Goal: Information Seeking & Learning: Check status

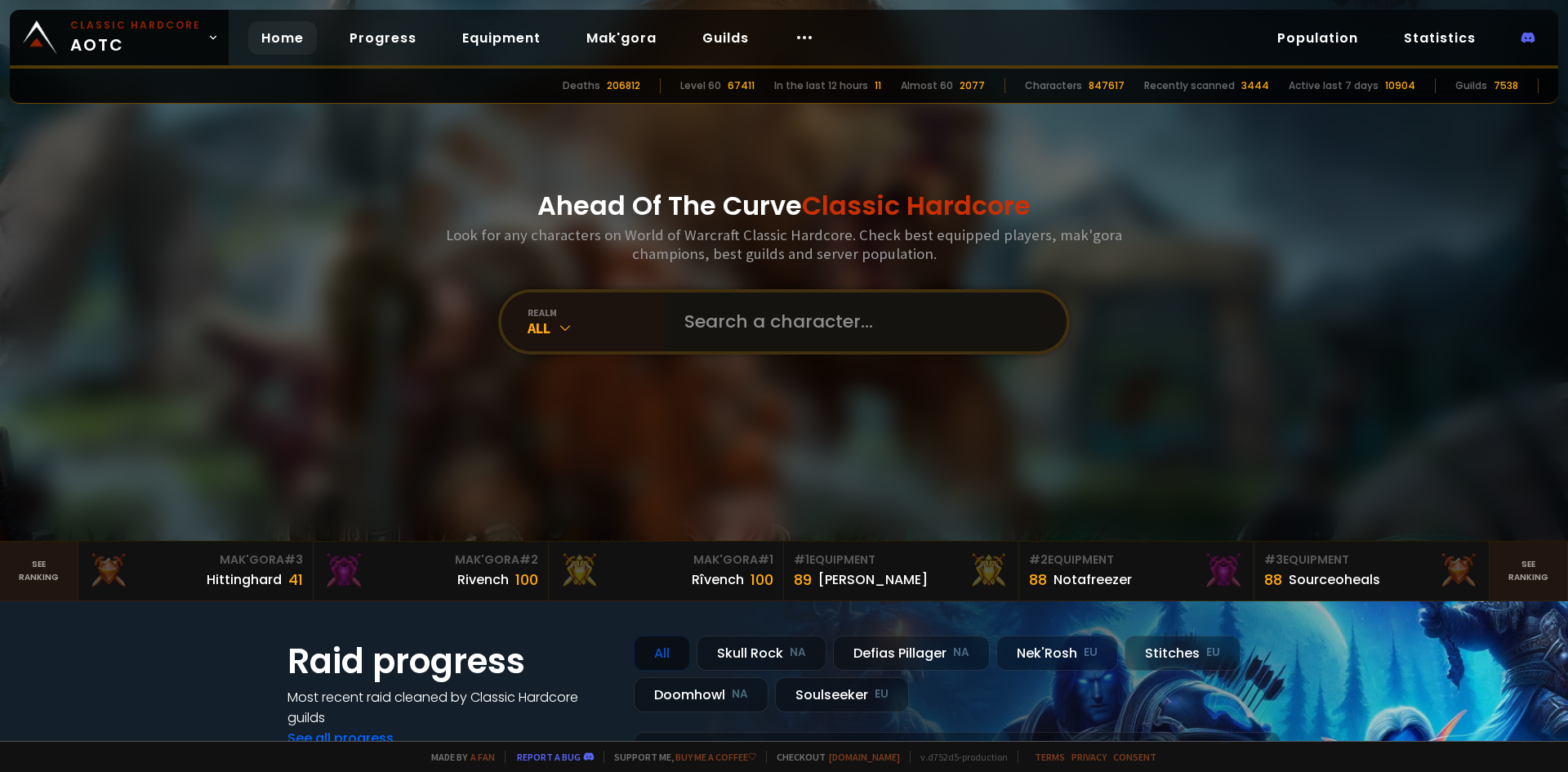
click at [754, 319] on input "text" at bounding box center [860, 322] width 373 height 58
type input "[PERSON_NAME]"
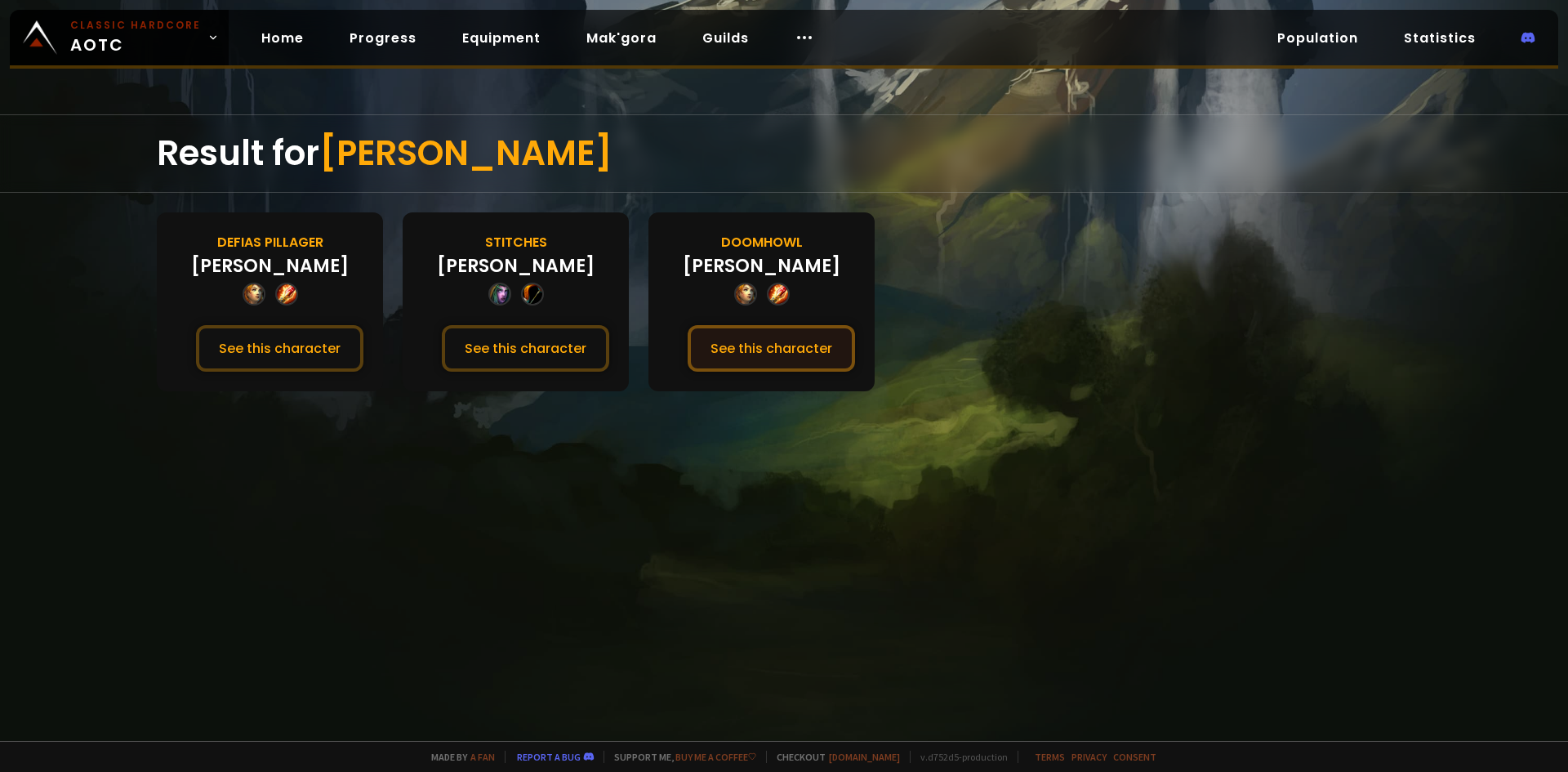
click at [770, 354] on button "See this character" at bounding box center [771, 348] width 167 height 47
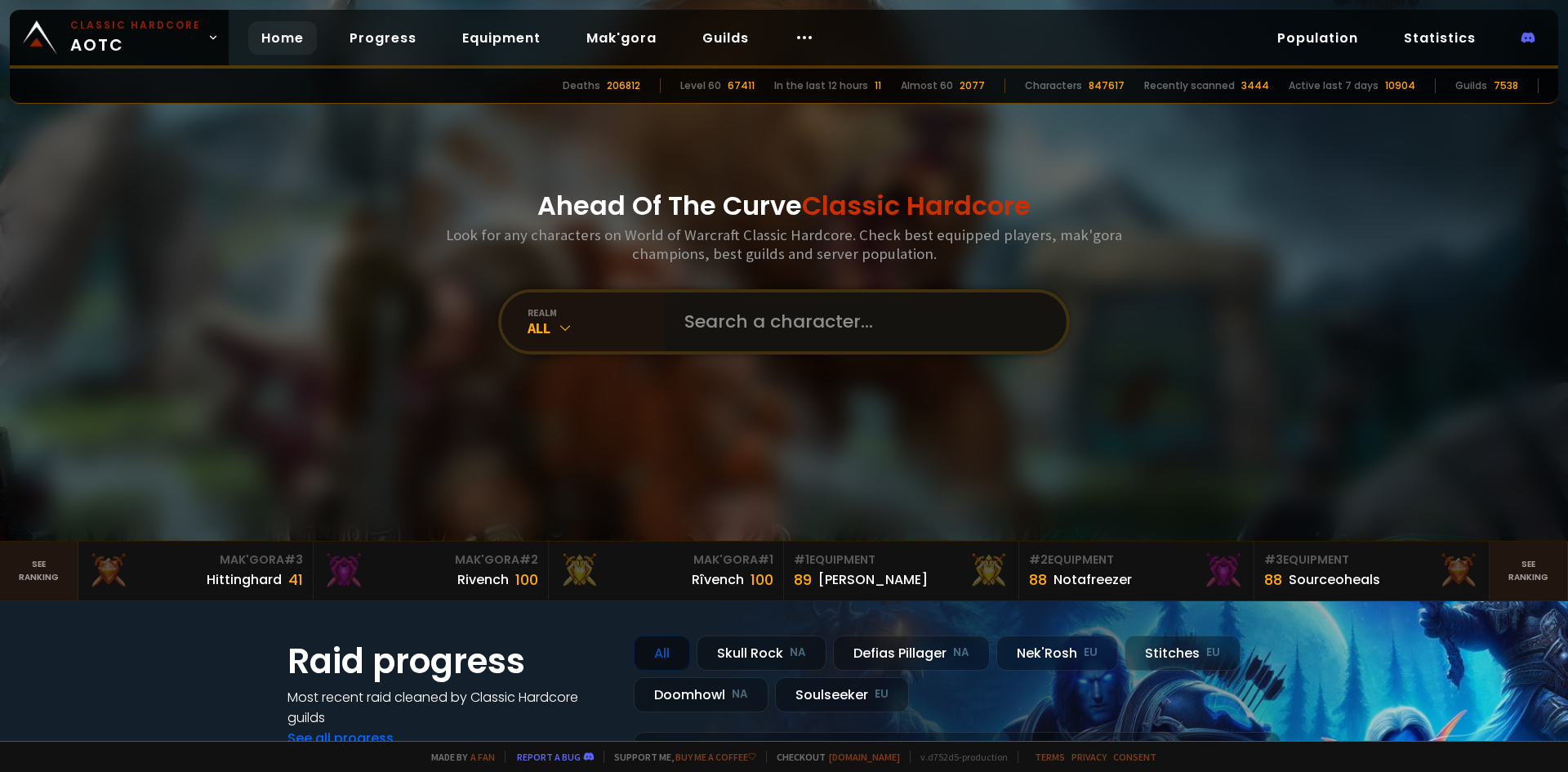
click at [776, 325] on input "text" at bounding box center [860, 322] width 373 height 58
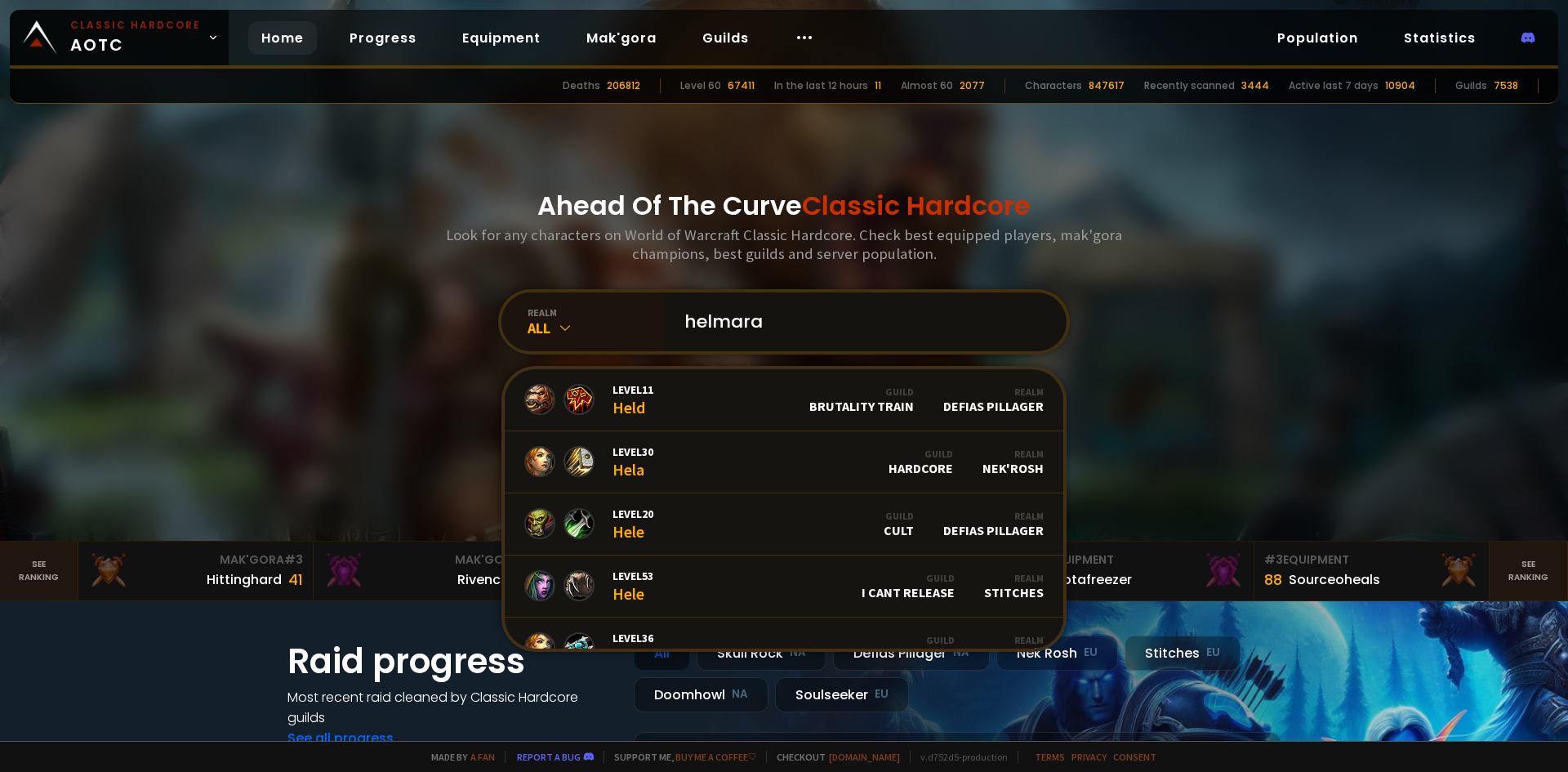
type input "helmaraa"
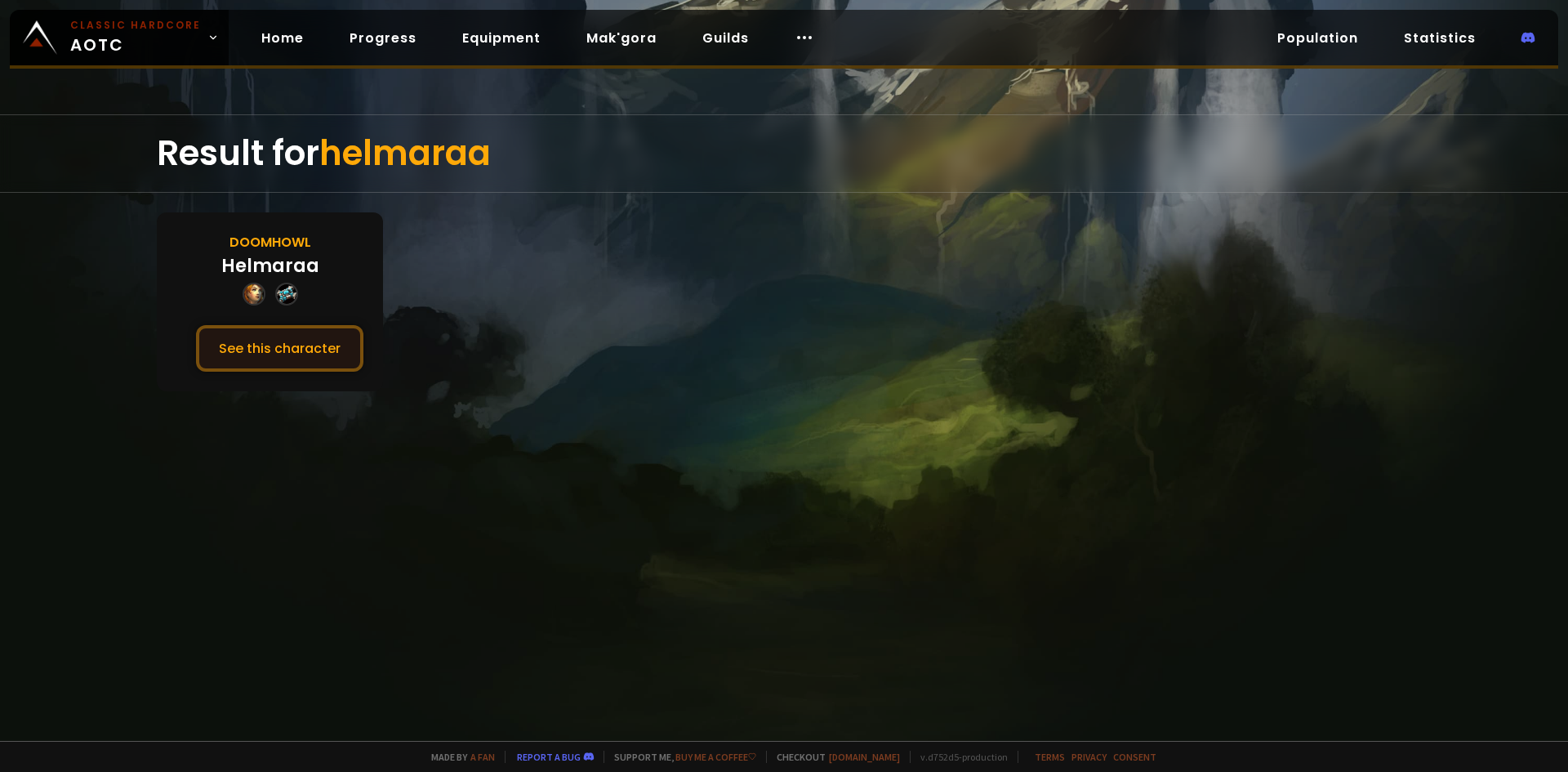
click at [239, 353] on button "See this character" at bounding box center [280, 348] width 167 height 47
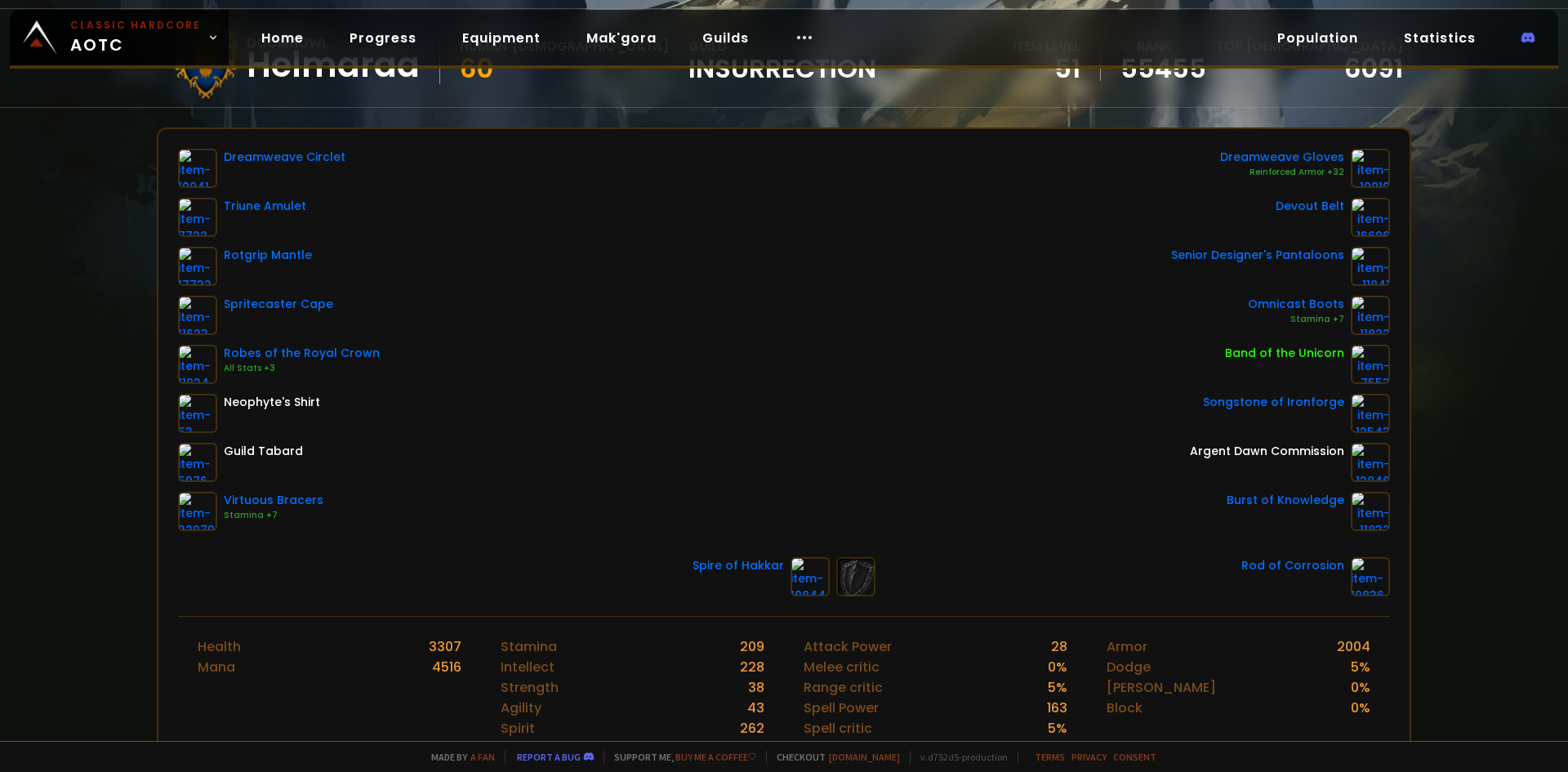
scroll to position [163, 0]
